Goal: Transaction & Acquisition: Purchase product/service

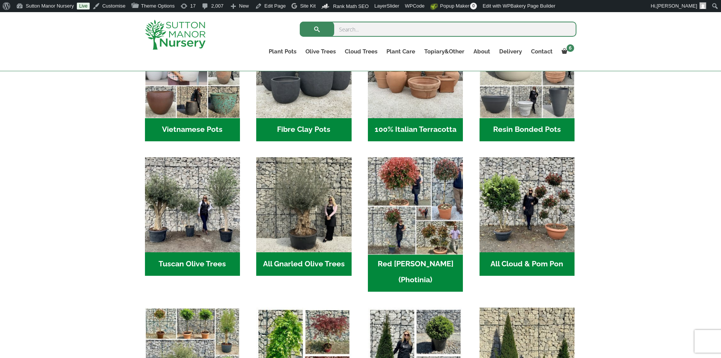
scroll to position [265, 0]
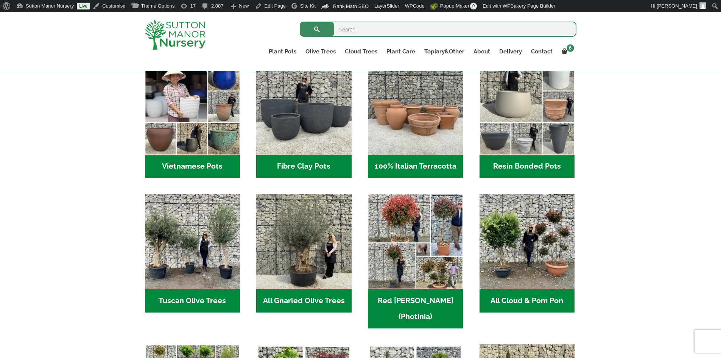
click at [207, 163] on h2 "Vietnamese Pots (55)" at bounding box center [192, 166] width 95 height 23
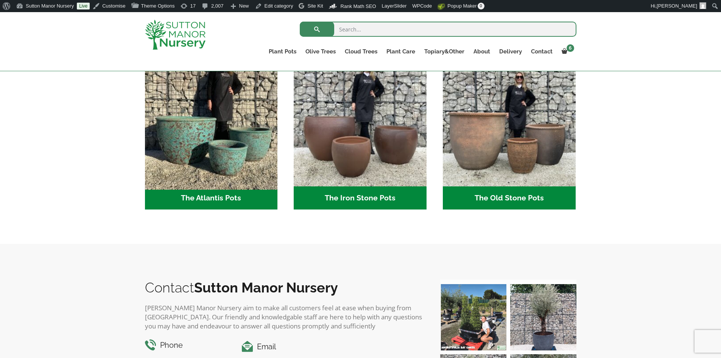
scroll to position [379, 0]
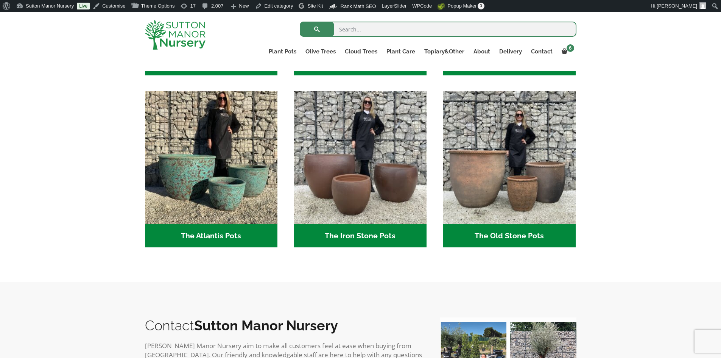
click at [261, 234] on h2 "The Atlantis Pots (11)" at bounding box center [211, 235] width 133 height 23
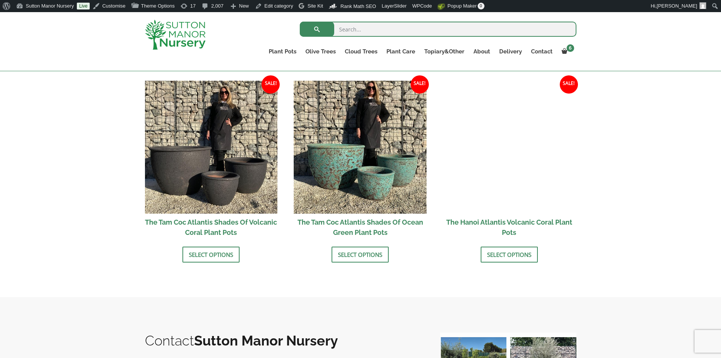
scroll to position [643, 0]
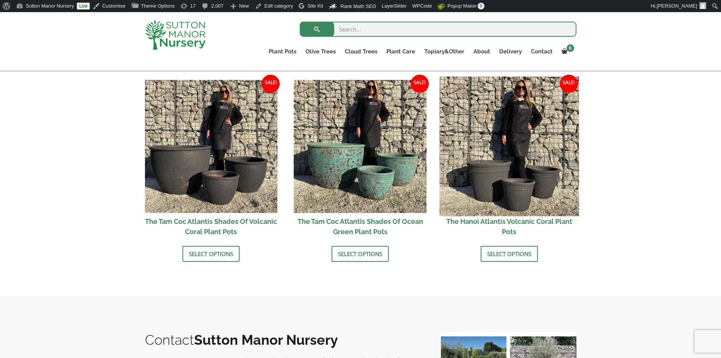
click at [502, 181] on img at bounding box center [508, 145] width 139 height 139
